Goal: Find specific page/section: Find specific page/section

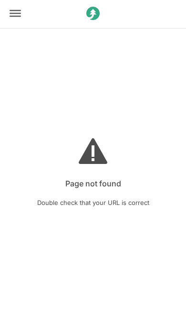
click at [9, 15] on div at bounding box center [15, 14] width 29 height 31
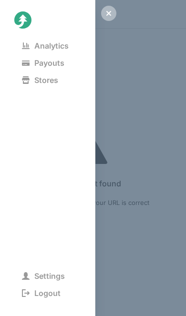
click at [33, 67] on span "Payouts" at bounding box center [43, 62] width 58 height 13
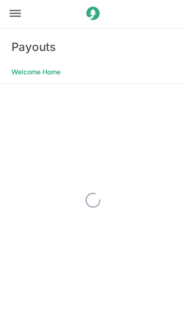
click at [10, 11] on icon at bounding box center [15, 13] width 11 height 11
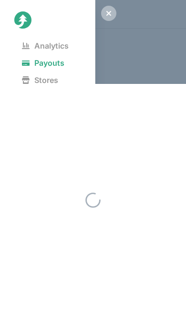
click at [29, 44] on icon at bounding box center [26, 46] width 8 height 8
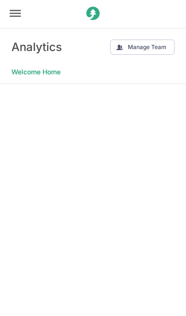
scroll to position [1, 0]
click at [10, 20] on div at bounding box center [15, 14] width 29 height 31
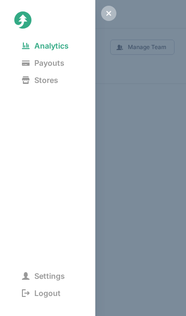
click at [32, 59] on span "Payouts" at bounding box center [43, 62] width 58 height 13
